Goal: Book appointment/travel/reservation

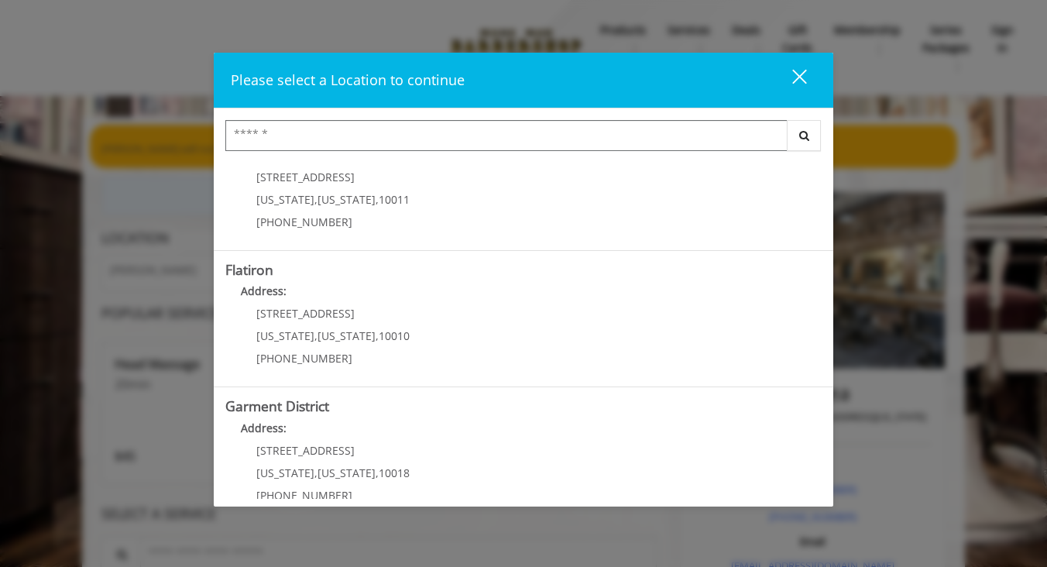
scroll to position [344, 0]
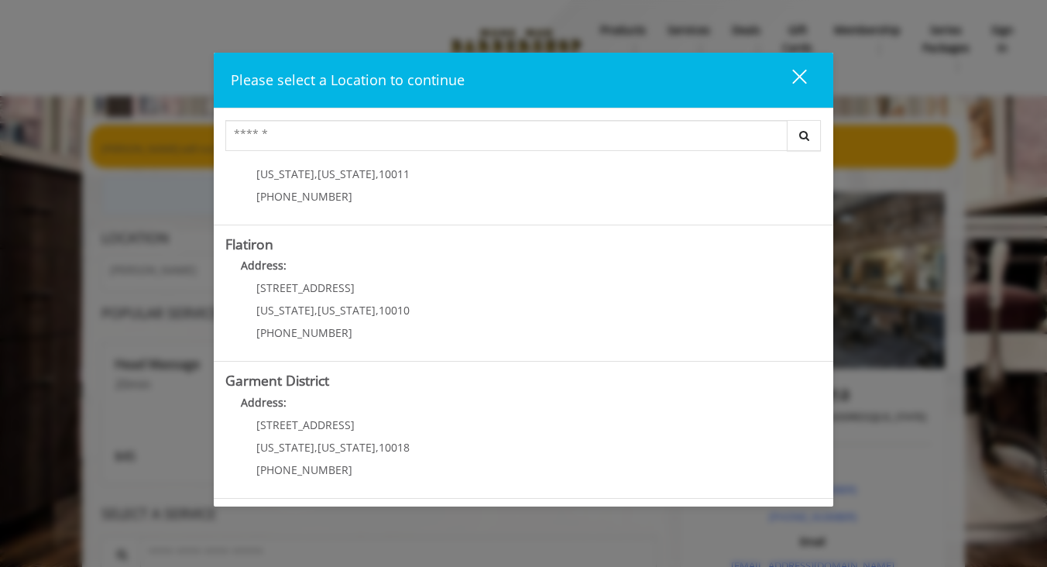
click at [494, 352] on div "Flatiron Address: 10 E 23rd St New York , New York , 10010 (917) 475-1765" at bounding box center [524, 293] width 620 height 137
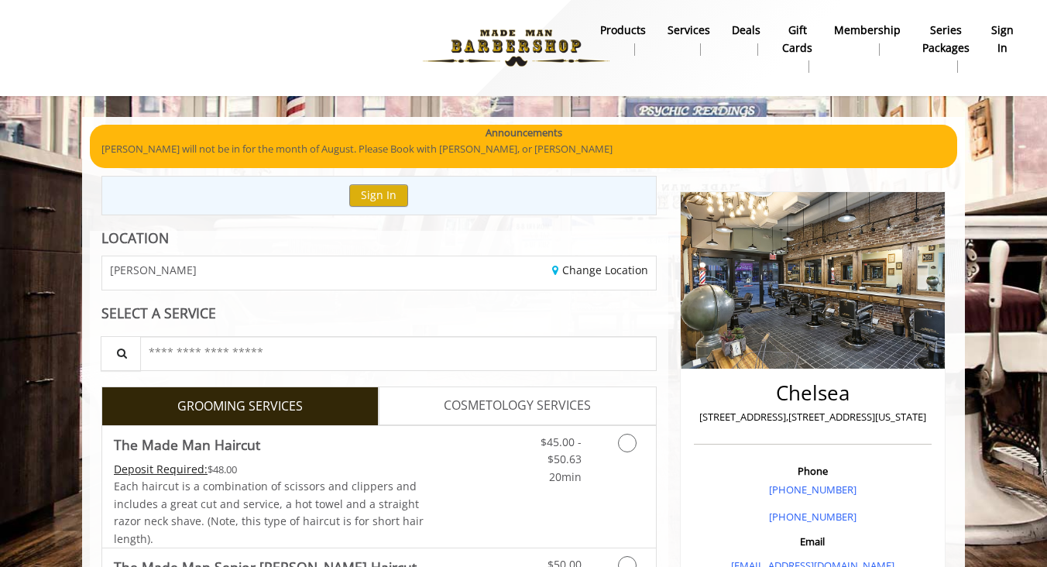
scroll to position [19, 0]
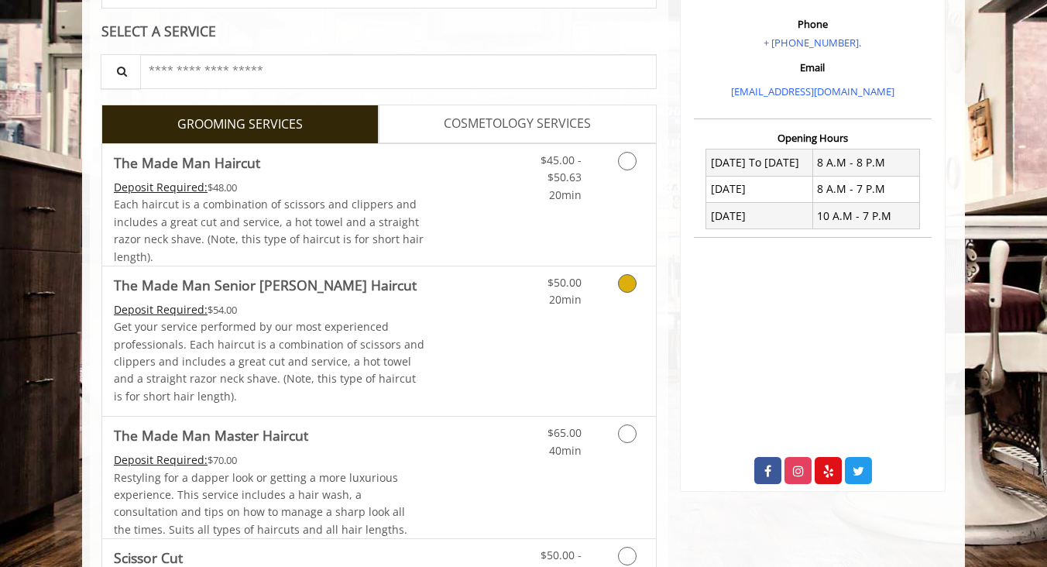
scroll to position [281, 0]
click at [513, 122] on span "COSMETOLOGY SERVICES" at bounding box center [517, 125] width 147 height 20
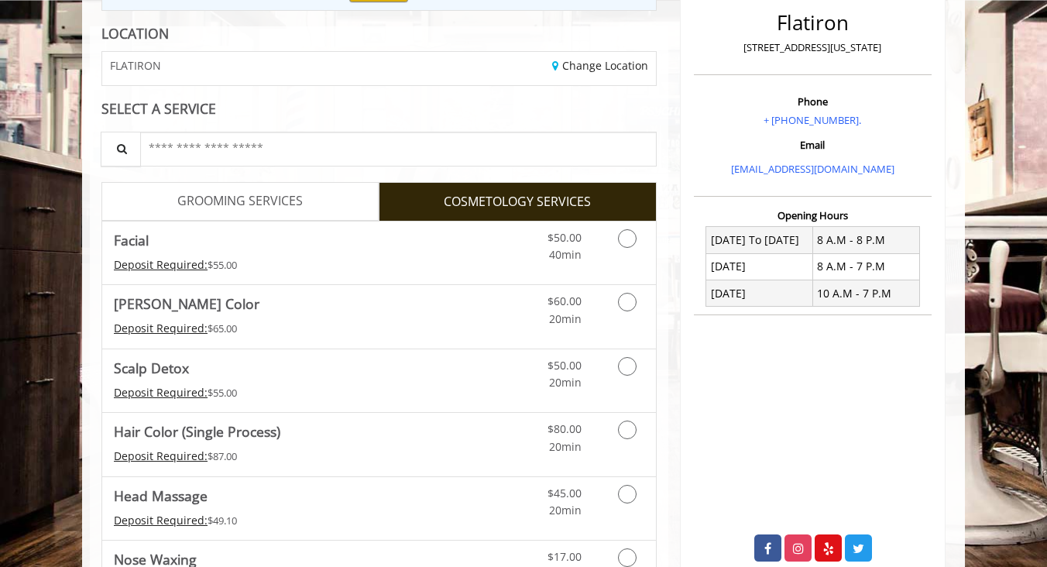
scroll to position [209, 0]
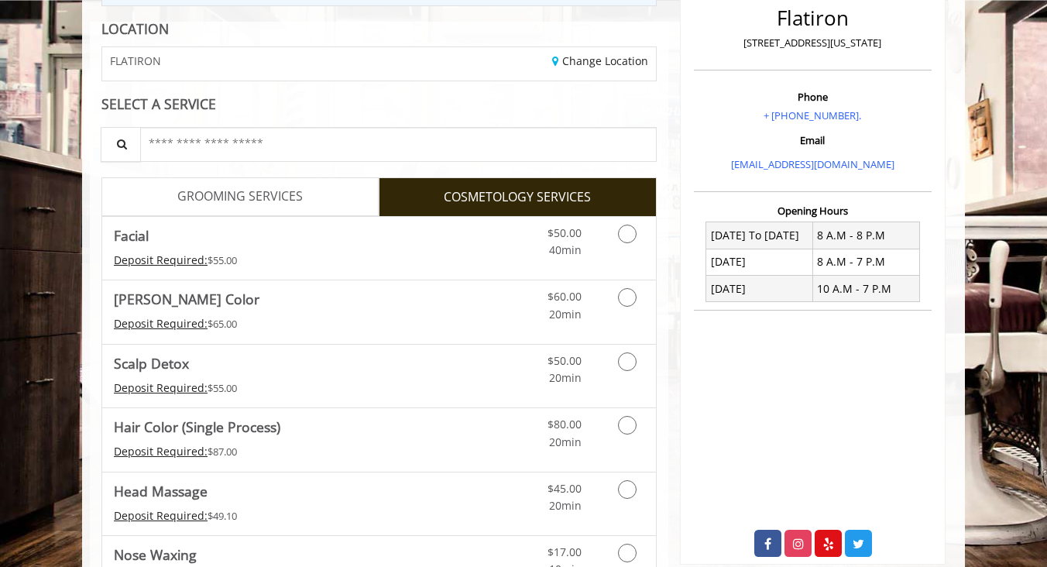
click at [273, 197] on span "GROOMING SERVICES" at bounding box center [239, 197] width 125 height 20
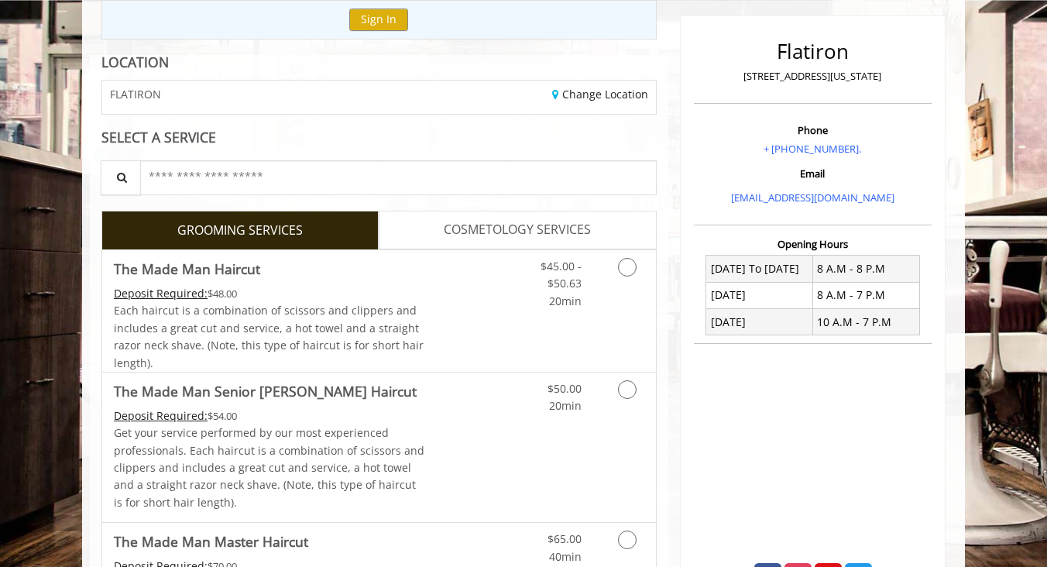
scroll to position [200, 0]
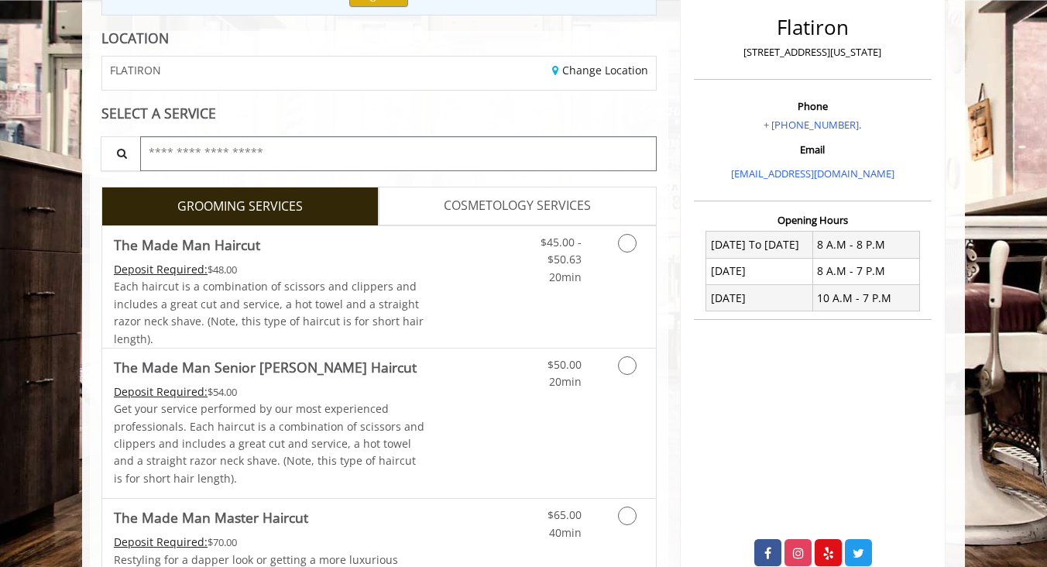
click at [259, 152] on input "text" at bounding box center [398, 153] width 517 height 35
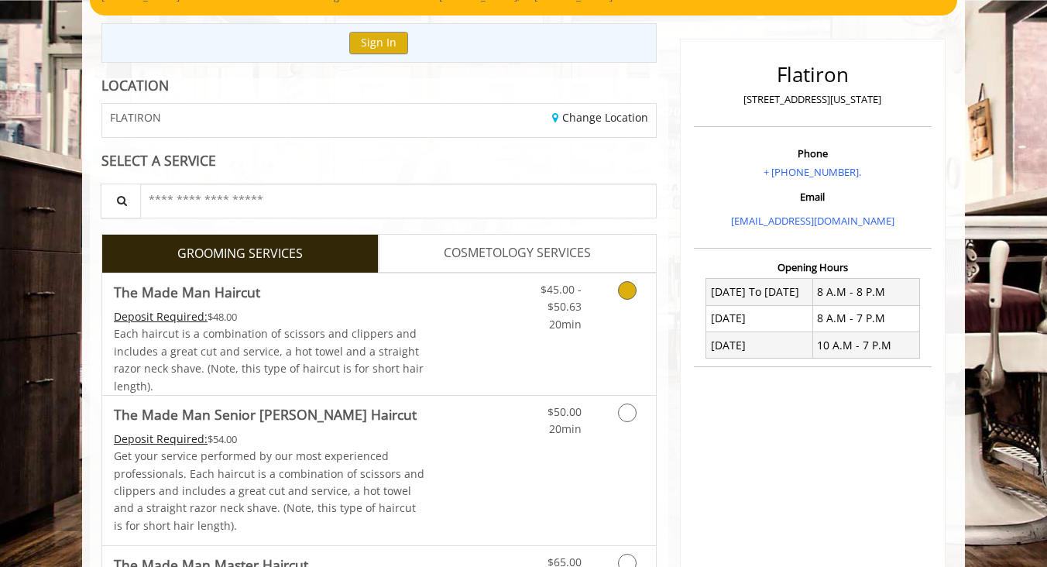
scroll to position [0, 0]
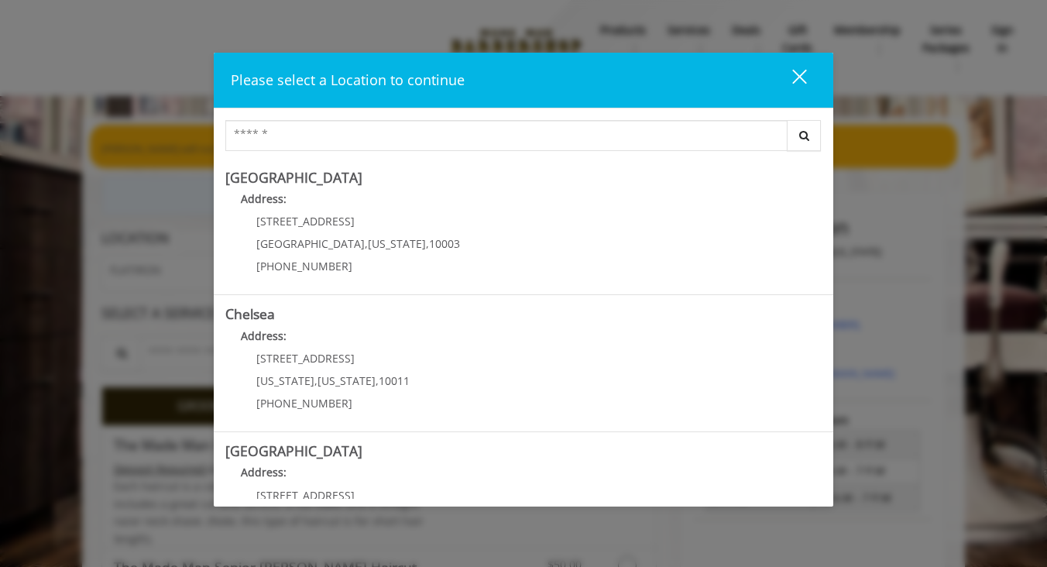
click at [799, 76] on div "close" at bounding box center [790, 79] width 31 height 23
